Goal: Information Seeking & Learning: Learn about a topic

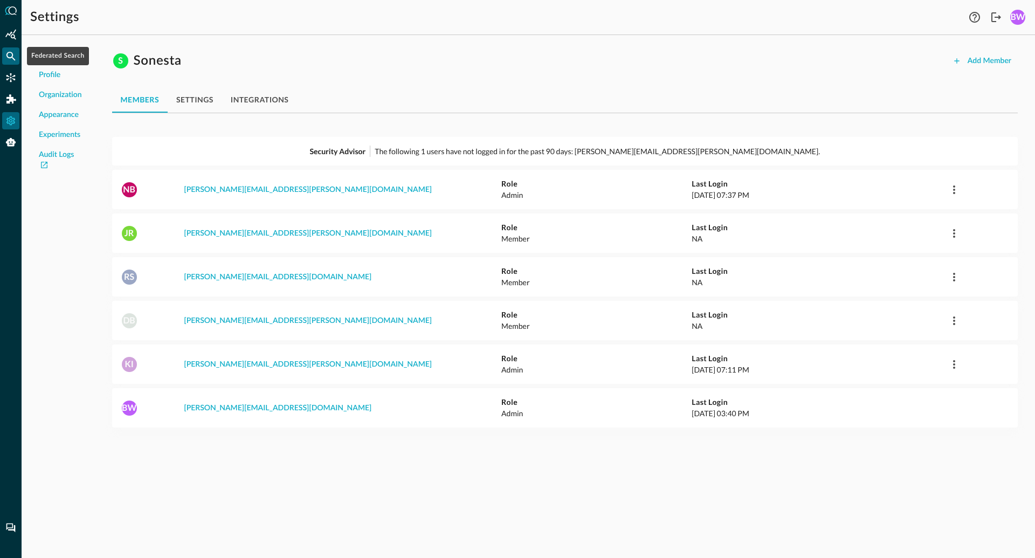
click at [11, 57] on icon "Federated Search" at bounding box center [10, 56] width 9 height 9
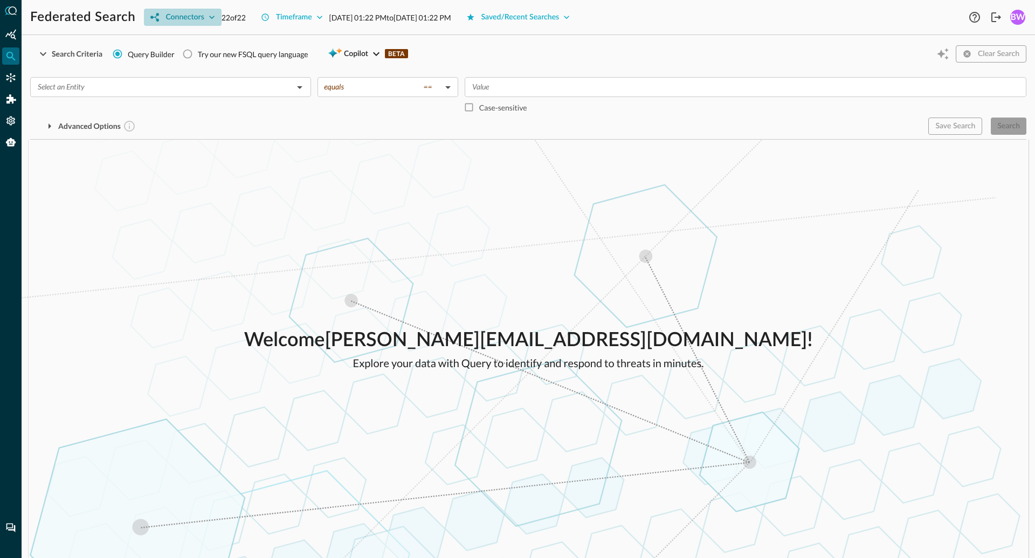
click at [208, 14] on icon "button" at bounding box center [211, 17] width 11 height 11
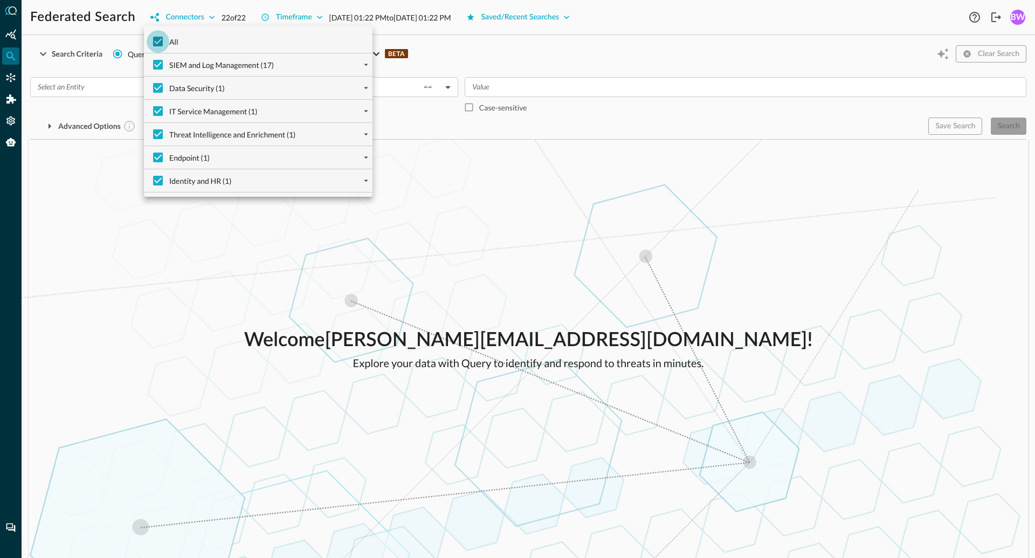
click at [162, 40] on input "All" at bounding box center [158, 41] width 23 height 23
checkbox input "false"
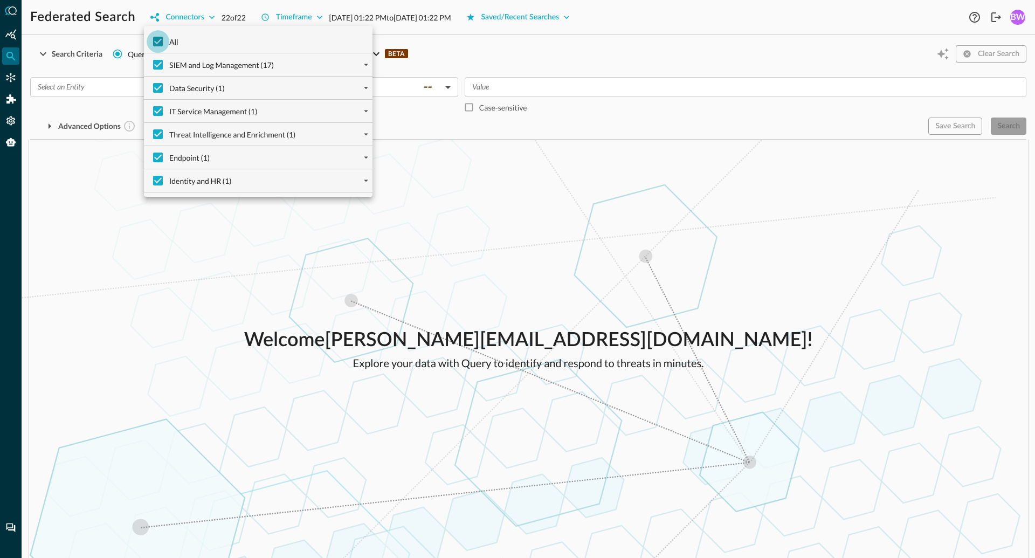
checkbox input "false"
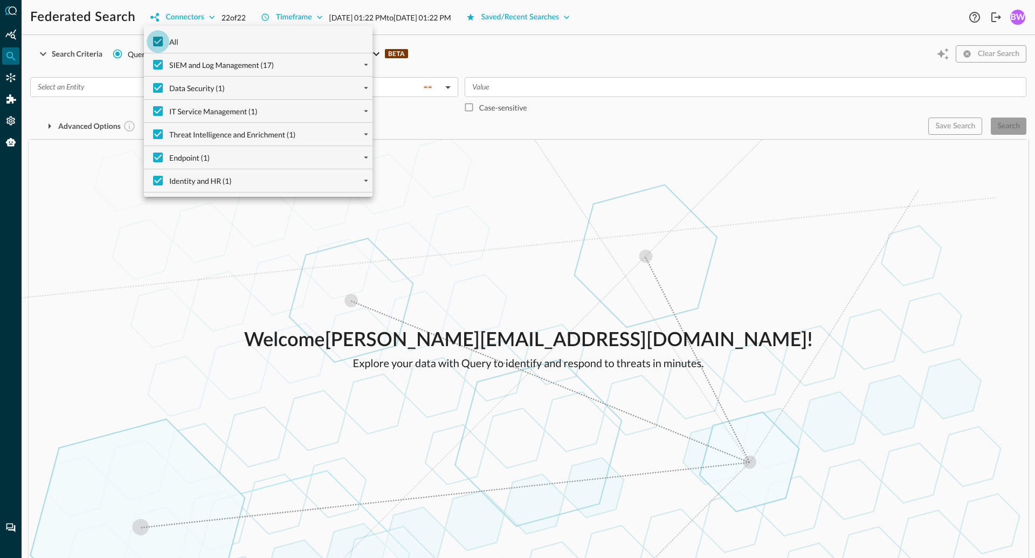
checkbox input "false"
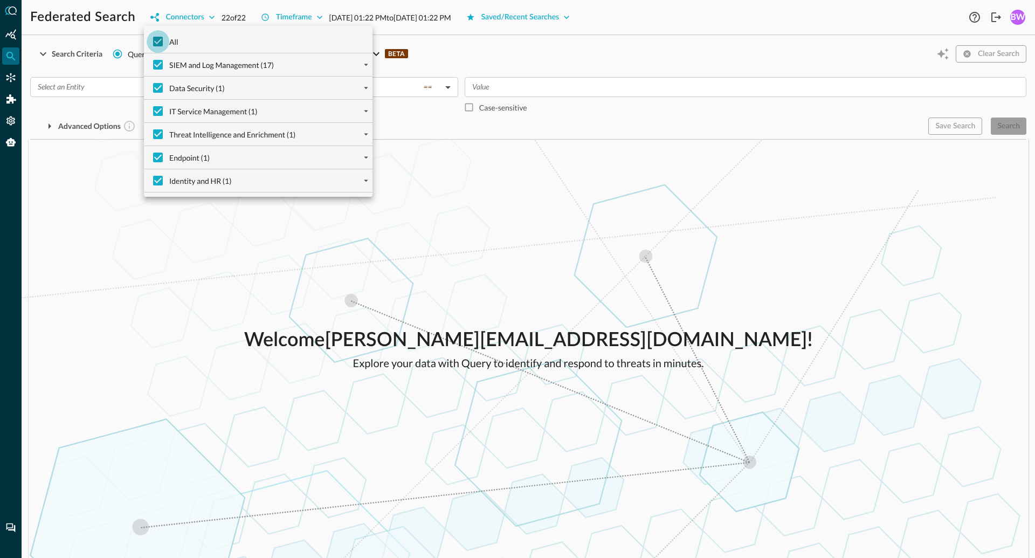
checkbox input "false"
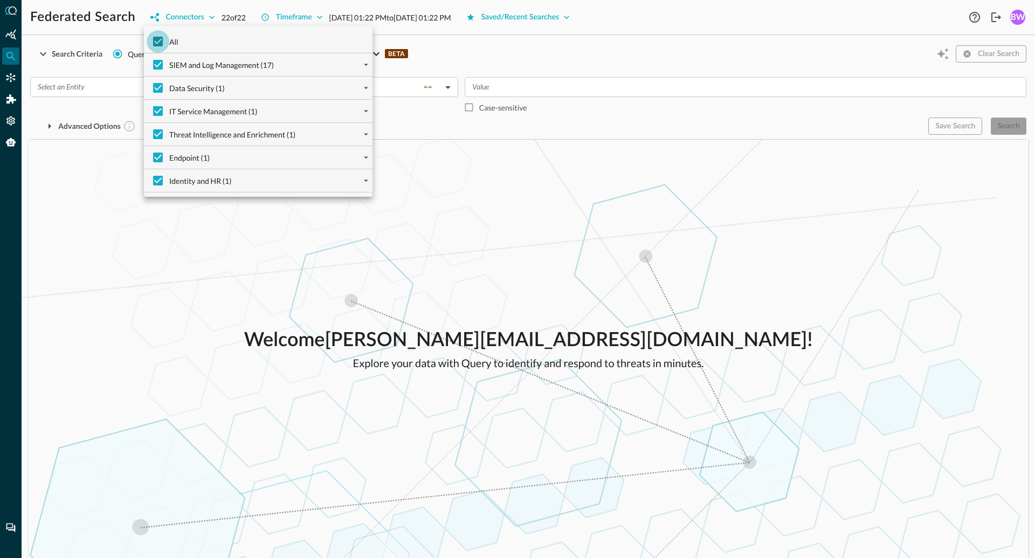
checkbox input "false"
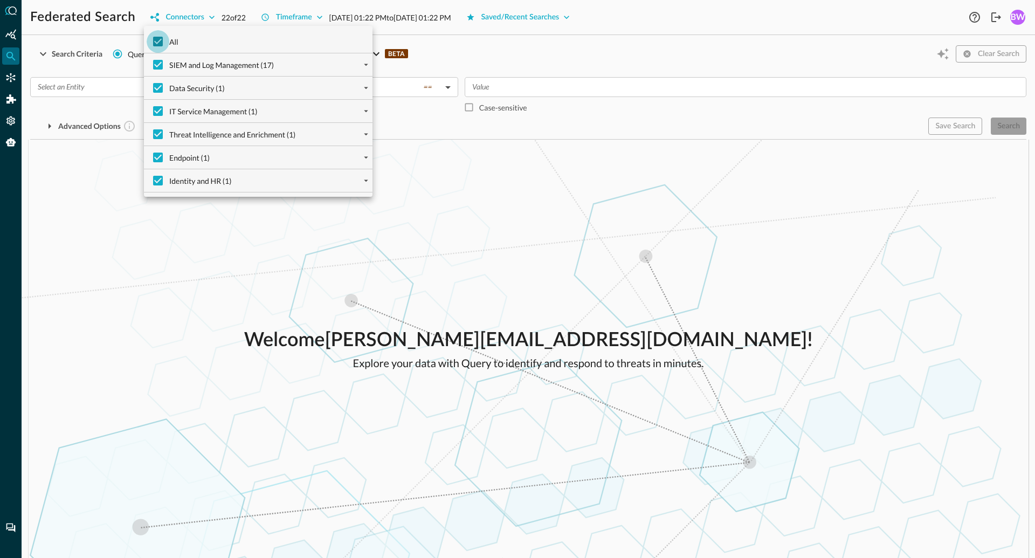
checkbox input "false"
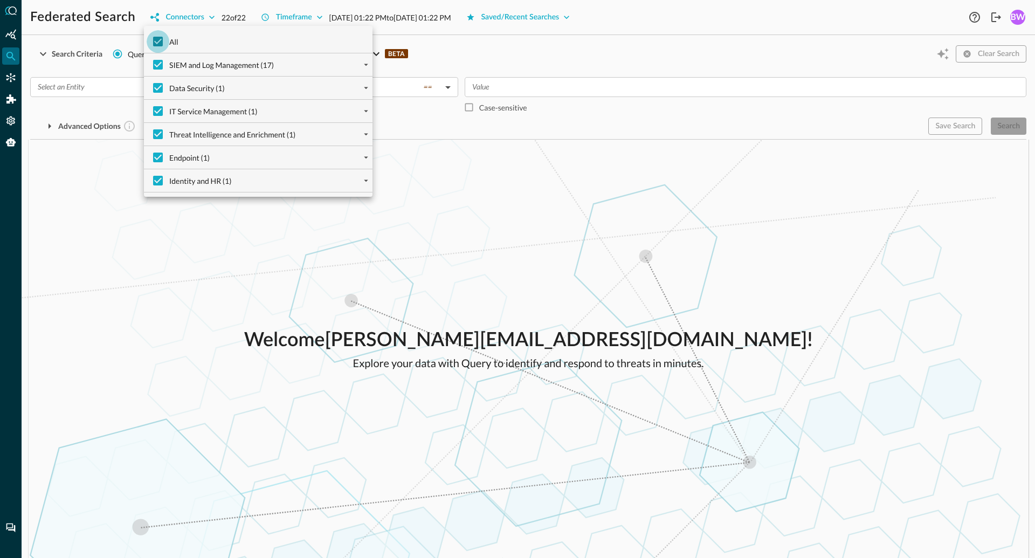
checkbox input "false"
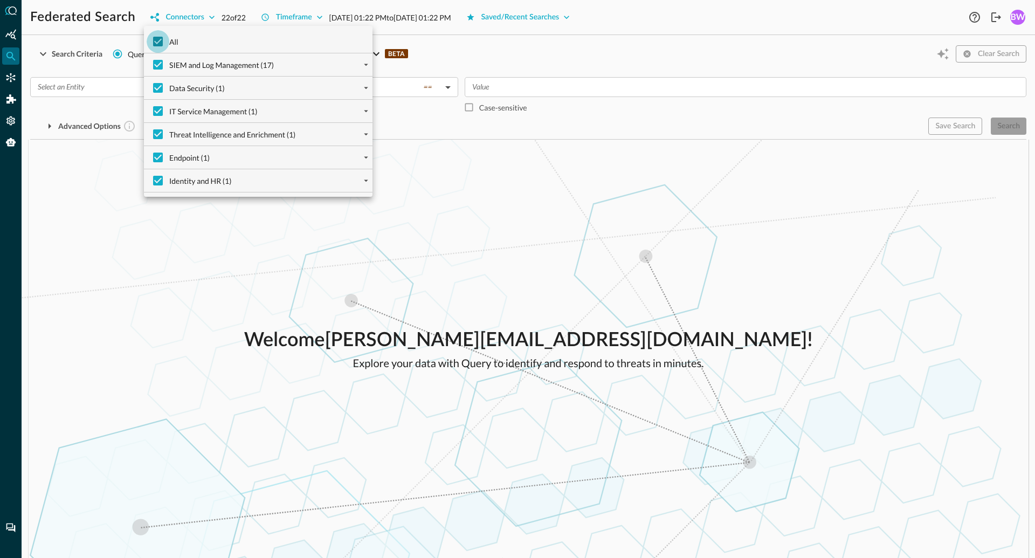
checkbox input "false"
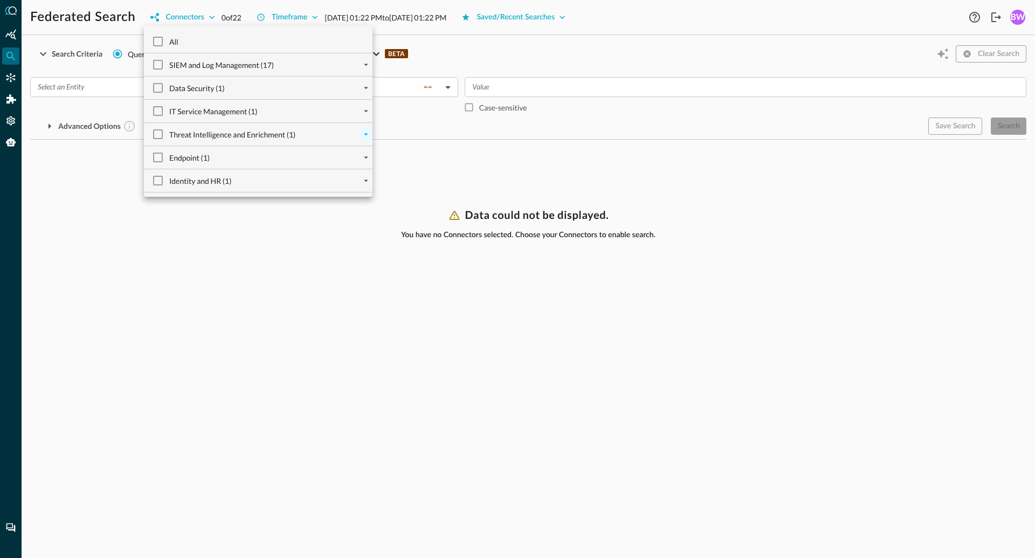
click at [365, 134] on icon "expand" at bounding box center [366, 135] width 4 height 2
click at [366, 113] on icon "expand" at bounding box center [366, 111] width 10 height 10
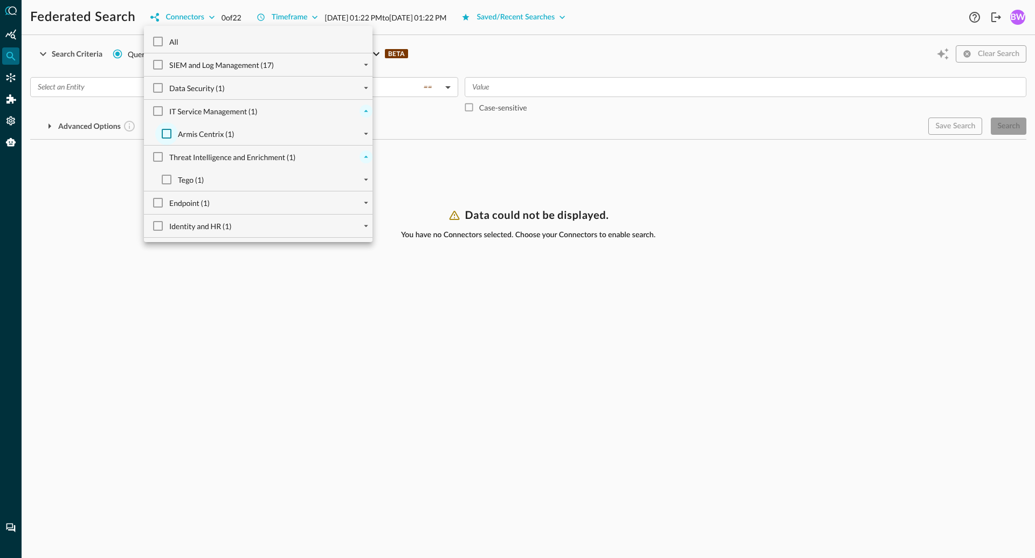
click at [168, 133] on input "Armis Centrix (1)" at bounding box center [166, 133] width 23 height 23
checkbox input "true"
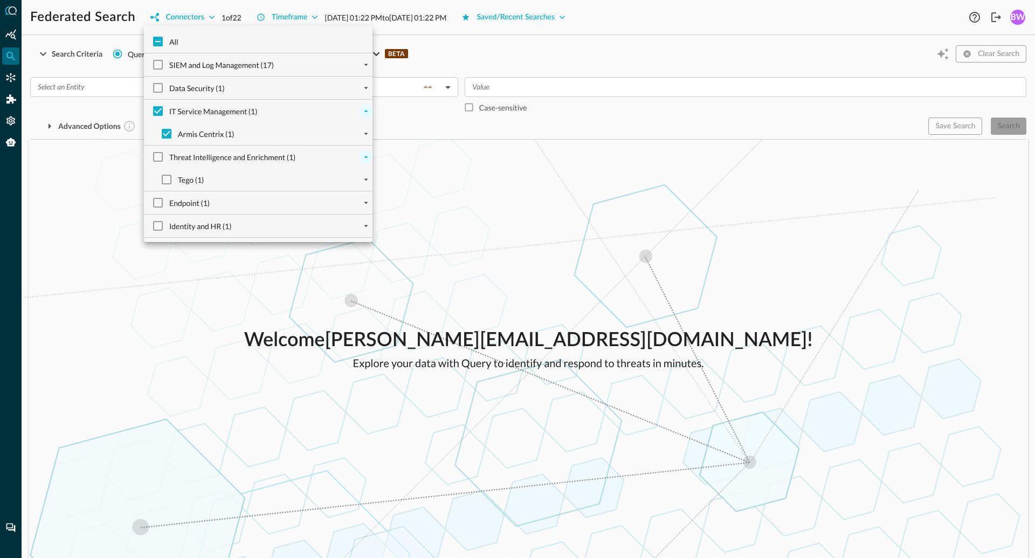
click at [461, 178] on div at bounding box center [517, 279] width 1035 height 558
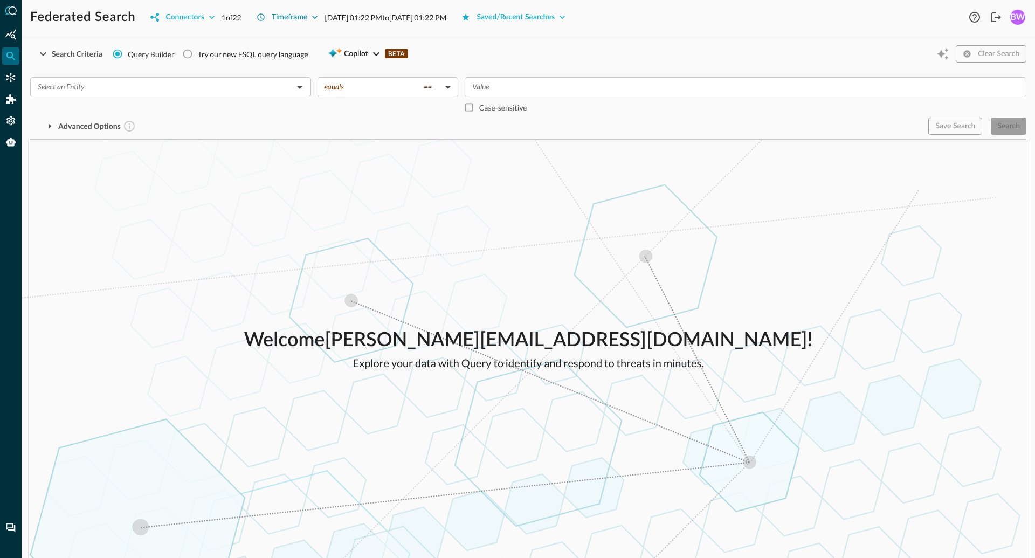
click at [308, 20] on div "Timeframe" at bounding box center [290, 17] width 36 height 13
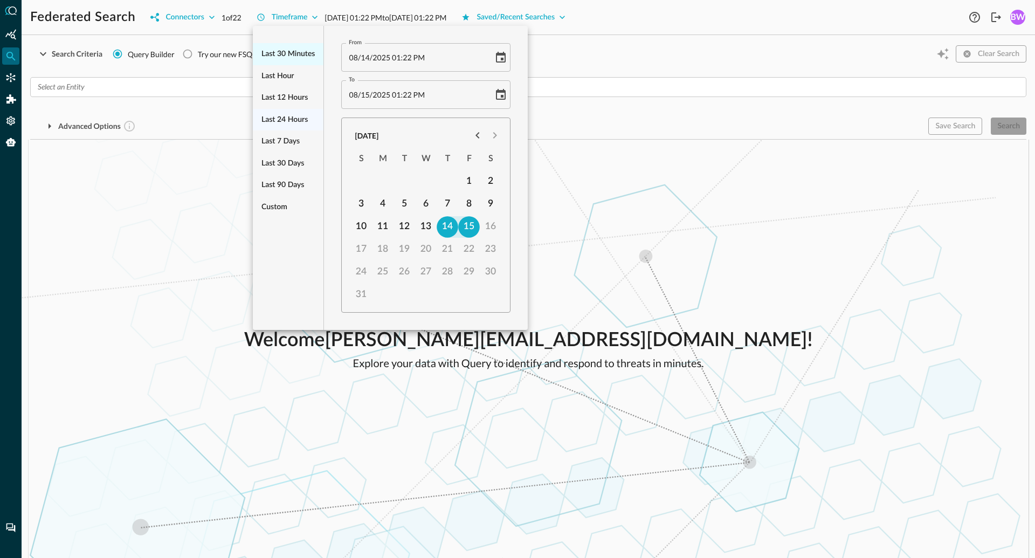
click at [282, 56] on span "Last 30 minutes" at bounding box center [287, 53] width 53 height 13
type input "[DATE] 12:52 PM"
click at [177, 144] on div at bounding box center [517, 279] width 1035 height 558
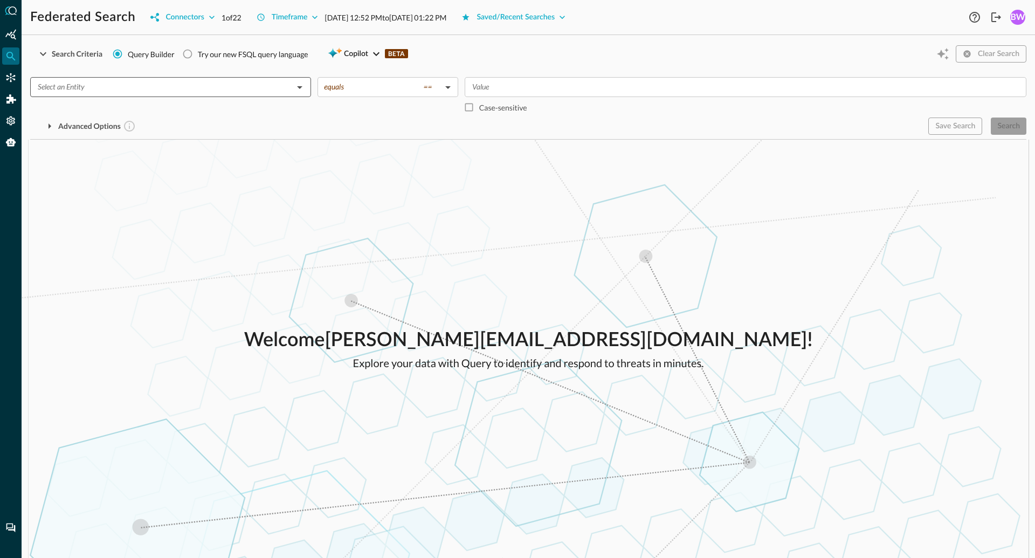
click at [222, 83] on input "text" at bounding box center [161, 86] width 257 height 13
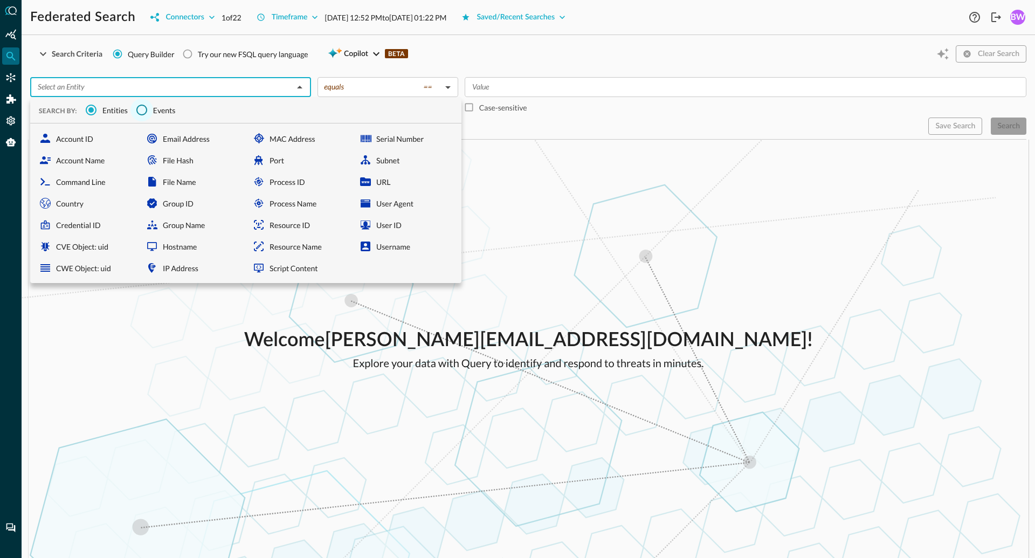
click at [151, 112] on input "Events" at bounding box center [141, 110] width 23 height 23
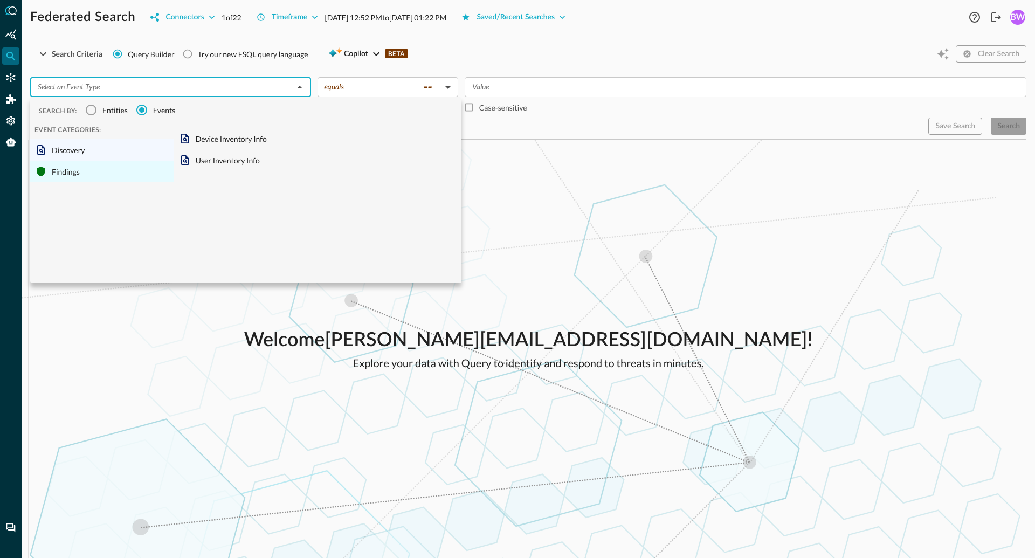
click at [65, 172] on div "Findings" at bounding box center [101, 172] width 143 height 22
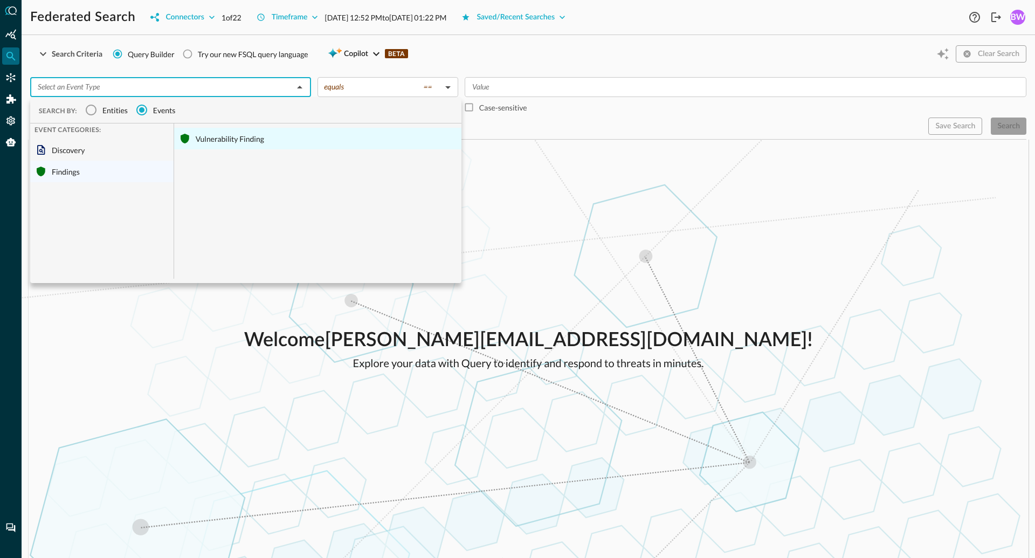
click at [235, 143] on div "Vulnerability Finding" at bounding box center [317, 139] width 287 height 22
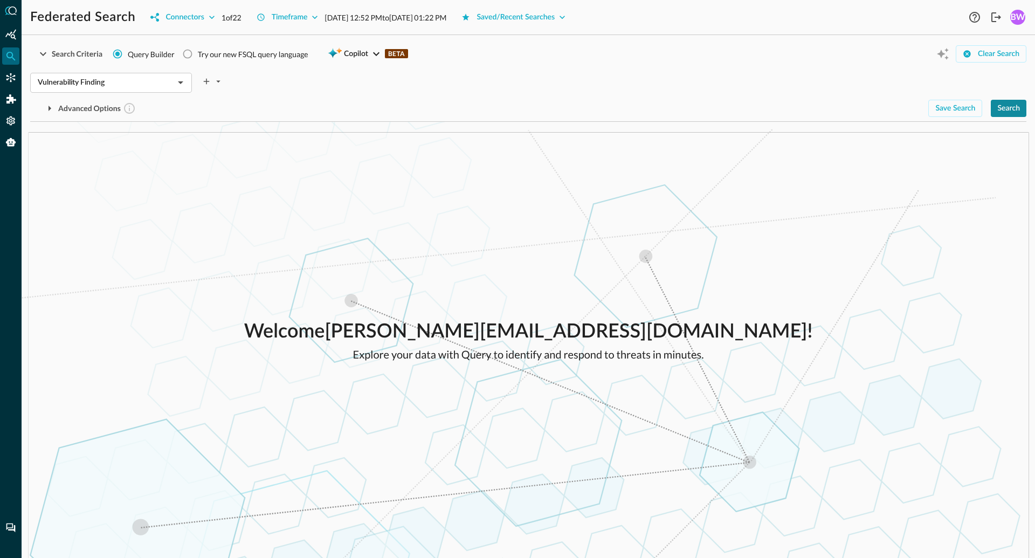
click at [1011, 107] on div "Search" at bounding box center [1008, 108] width 23 height 13
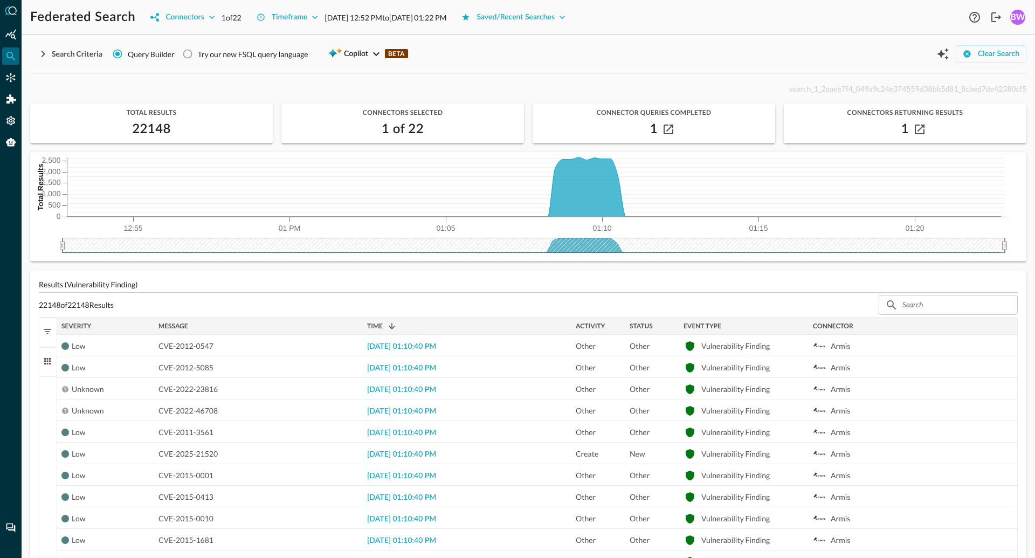
click at [482, 57] on div "Search Criteria Query Builder Try our new FSQL query language Copilot BETA Clea…" at bounding box center [528, 54] width 996 height 20
click at [479, 54] on div "Search Criteria Query Builder Try our new FSQL query language Copilot BETA Clea…" at bounding box center [528, 54] width 996 height 20
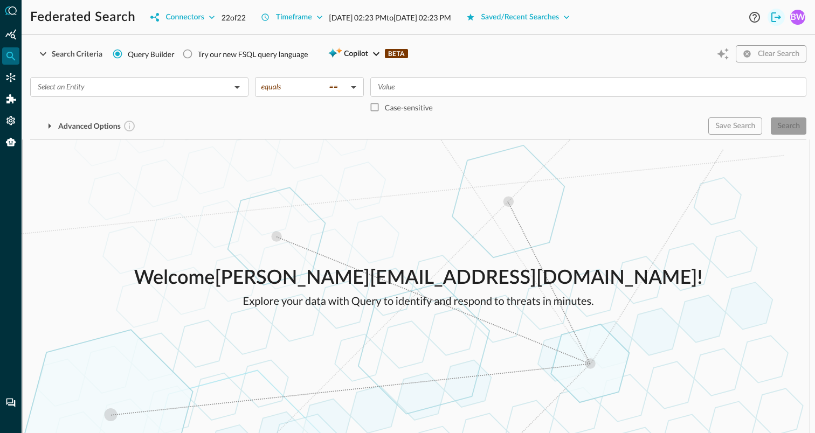
click at [779, 18] on icon "Logout" at bounding box center [776, 17] width 10 height 10
